Goal: Information Seeking & Learning: Learn about a topic

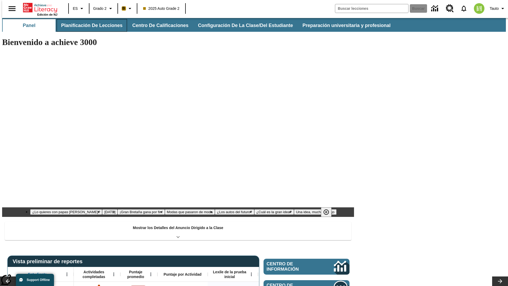
click at [89, 25] on button "Planificación de lecciones" at bounding box center [92, 25] width 70 height 13
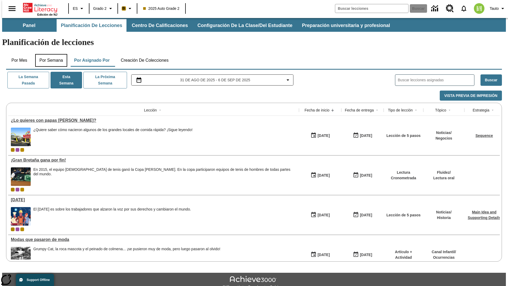
click at [49, 54] on button "Por semana" at bounding box center [51, 60] width 32 height 13
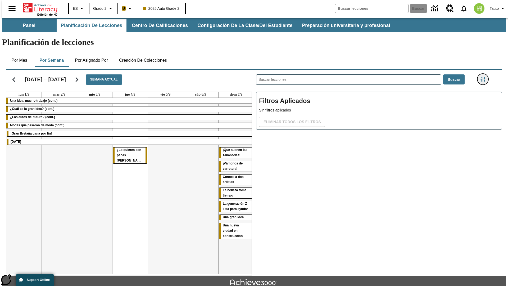
click at [484, 77] on icon "Menú lateral de filtros" at bounding box center [482, 79] width 5 height 5
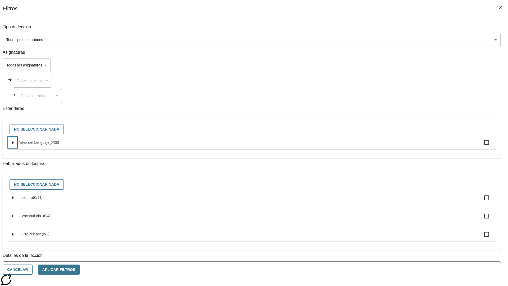
click at [14, 144] on icon "Seleccione estándares" at bounding box center [13, 142] width 2 height 4
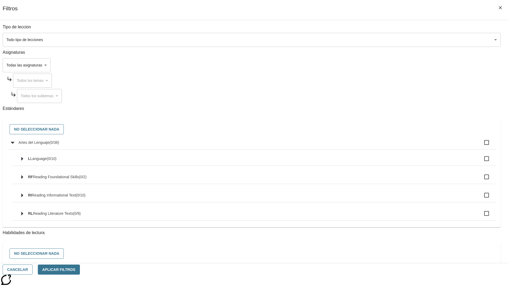
click at [385, 145] on label "Artes del Lenguaje ( 0 / 38 )" at bounding box center [256, 142] width 474 height 11
click at [481, 145] on input "Artes del Lenguaje ( 0 / 38 )" at bounding box center [486, 142] width 11 height 11
checkbox input "true"
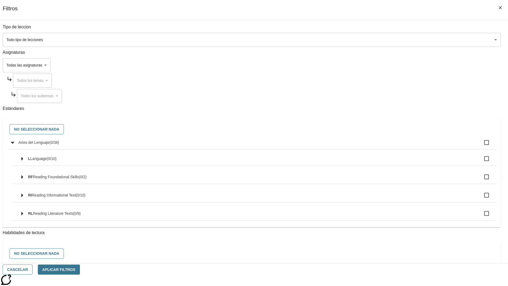
checkbox input "true"
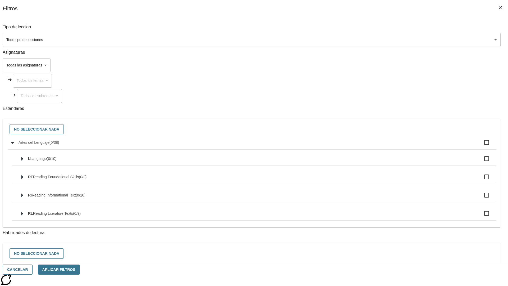
checkbox input "true"
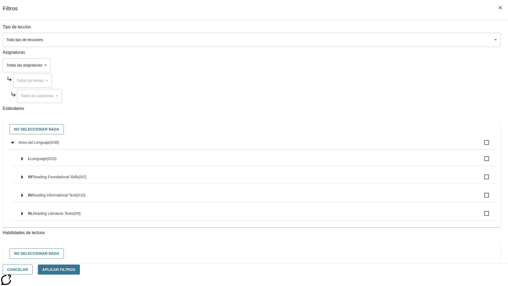
checkbox input "true"
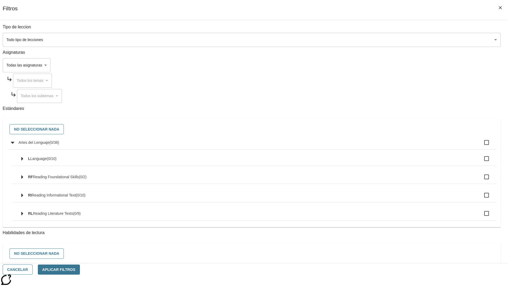
checkbox input "true"
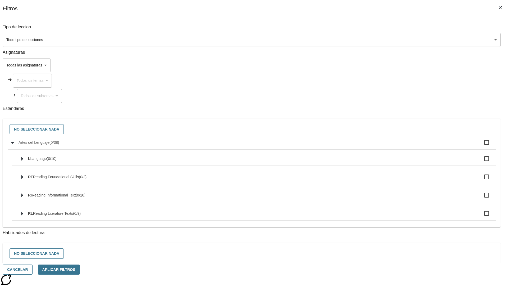
checkbox input "true"
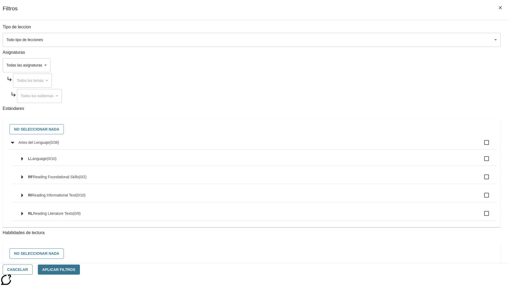
checkbox input "true"
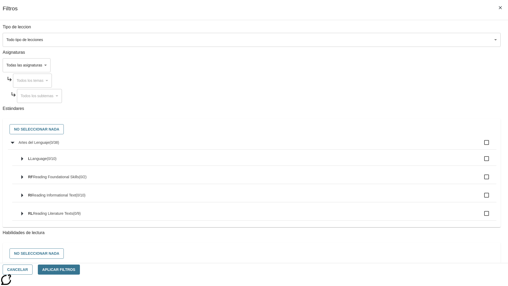
checkbox input "true"
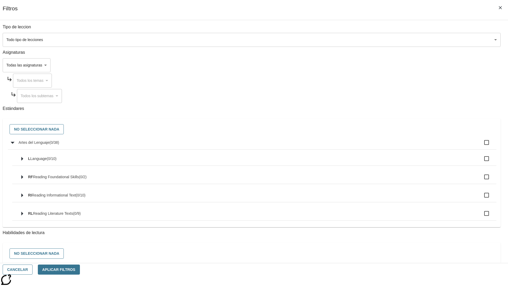
checkbox input "true"
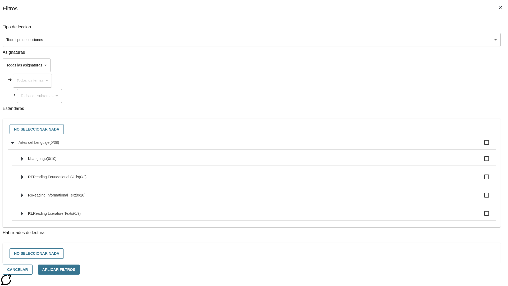
checkbox input "true"
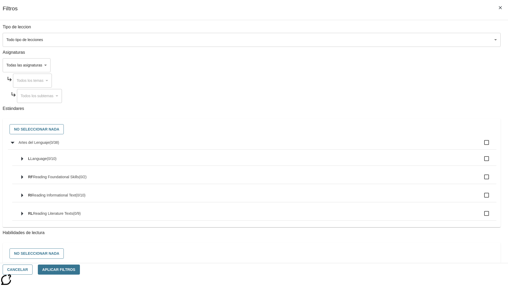
checkbox input "true"
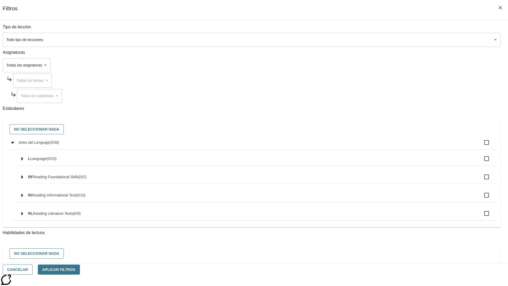
checkbox input "true"
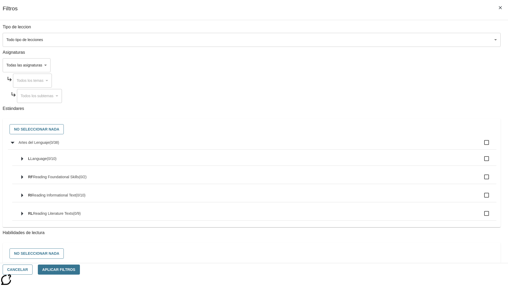
checkbox input "true"
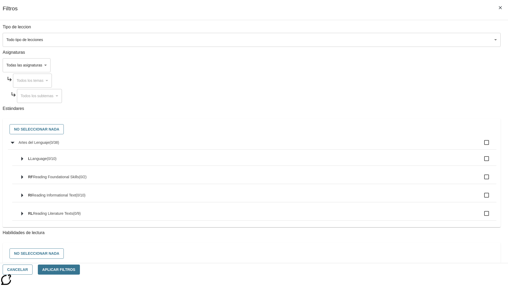
checkbox input "true"
click at [64, 129] on button "No seleccionar nada" at bounding box center [37, 129] width 54 height 10
checkbox input "false"
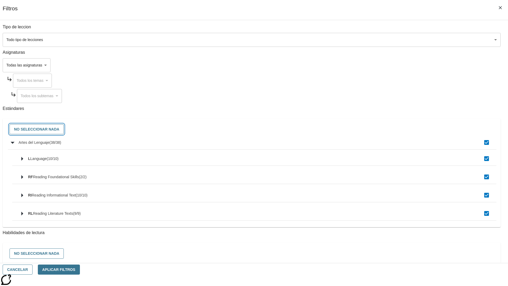
checkbox input "false"
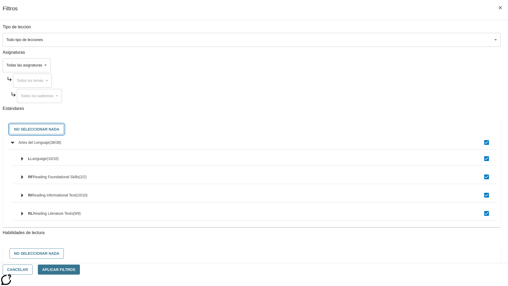
checkbox input "false"
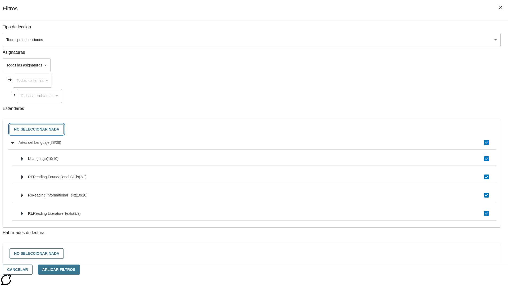
checkbox input "false"
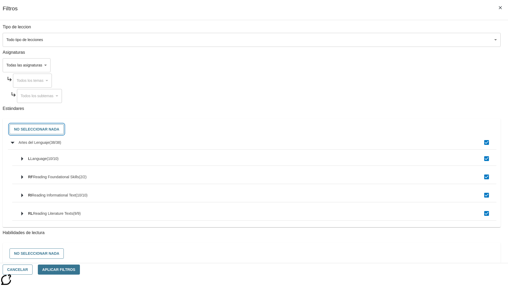
checkbox input "false"
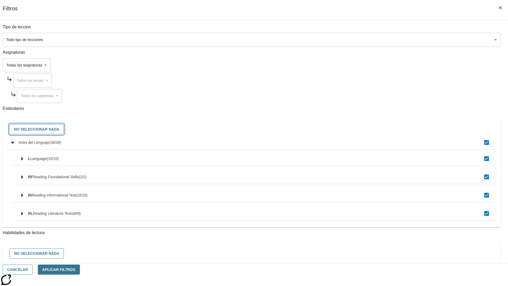
checkbox input "false"
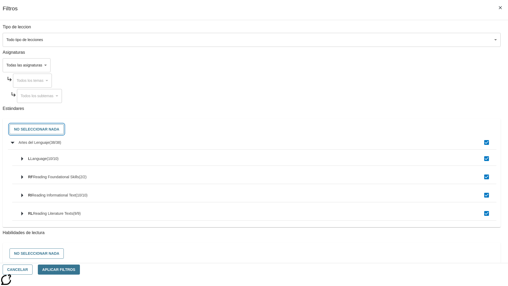
checkbox input "false"
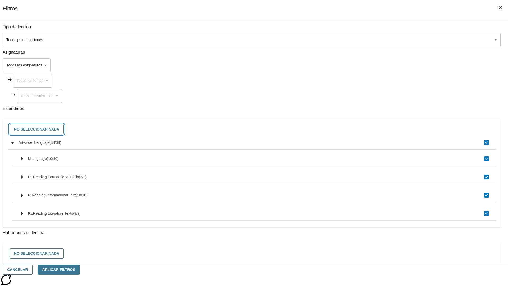
checkbox input "false"
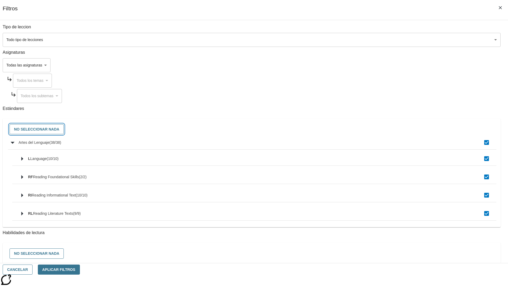
checkbox input "false"
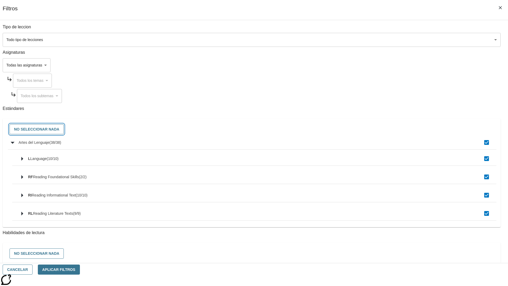
checkbox input "false"
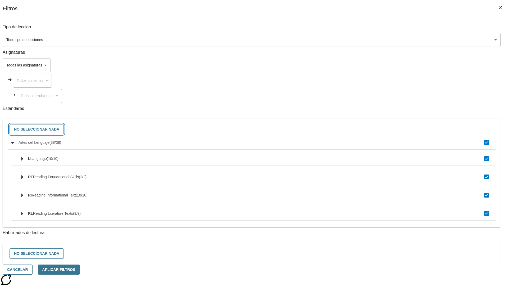
checkbox input "false"
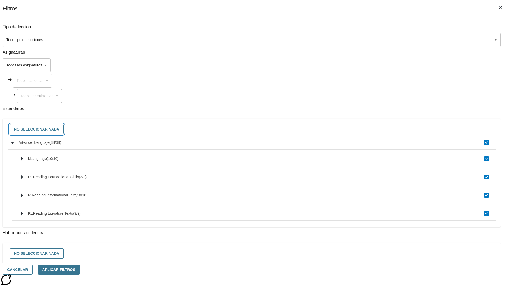
checkbox input "false"
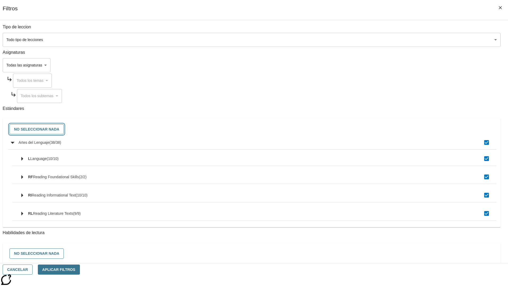
checkbox input "false"
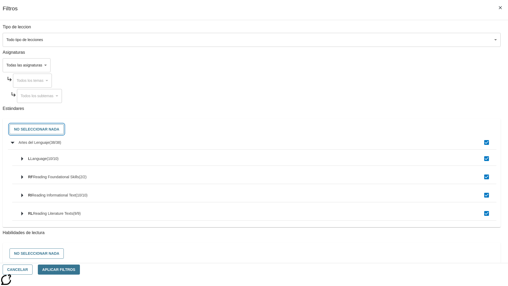
checkbox input "false"
click at [33, 269] on button "Cancelar" at bounding box center [18, 269] width 30 height 10
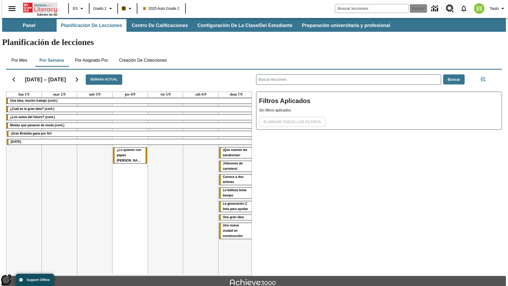
click at [38, 7] on icon "Portada" at bounding box center [40, 7] width 35 height 11
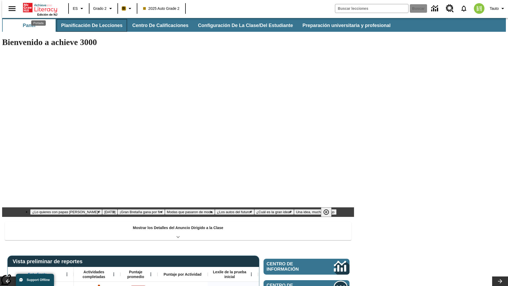
click at [89, 25] on button "Planificación de lecciones" at bounding box center [92, 25] width 70 height 13
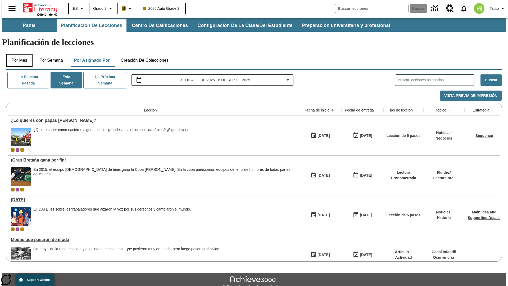
click at [17, 54] on button "Por mes" at bounding box center [19, 60] width 26 height 13
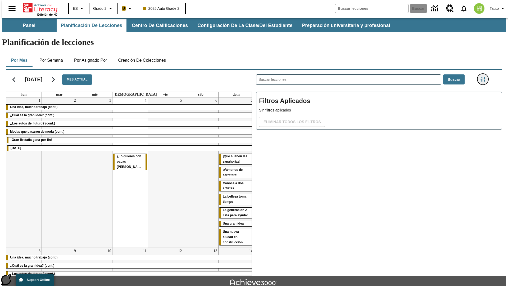
click at [484, 77] on icon "Menú lateral de filtros" at bounding box center [482, 79] width 5 height 5
